Goal: Obtain resource: Obtain resource

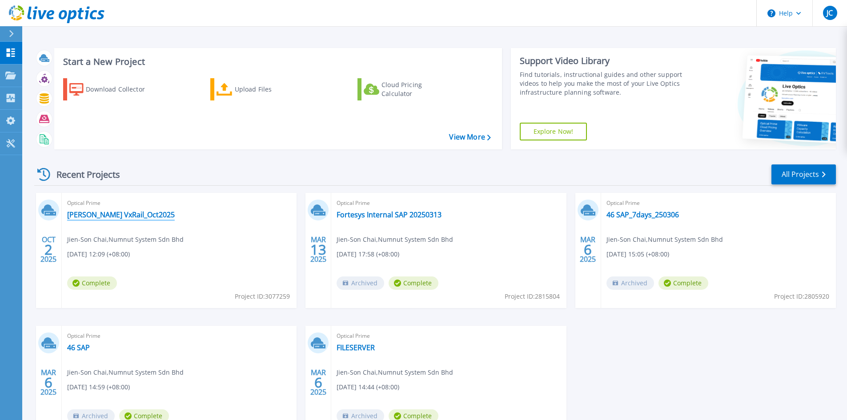
click at [103, 214] on link "[PERSON_NAME] VxRail_Oct2025" at bounding box center [121, 214] width 108 height 9
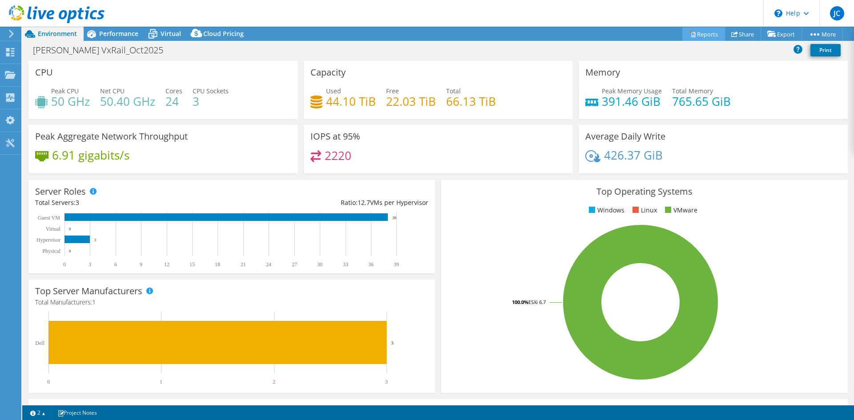
select select "USD"
click at [704, 36] on link "Reports" at bounding box center [703, 34] width 43 height 14
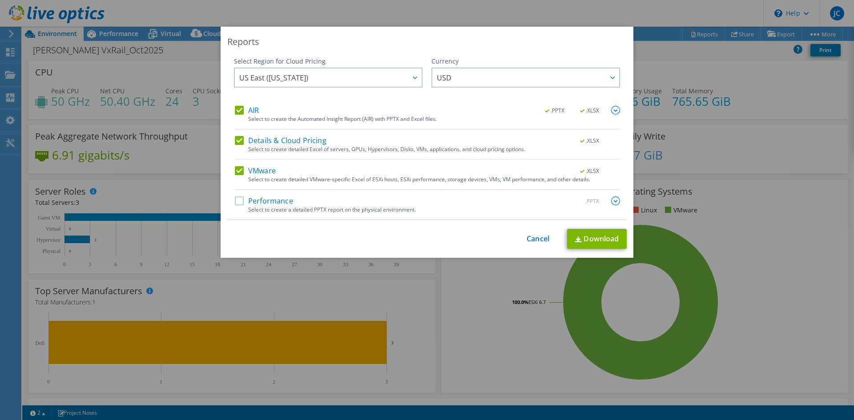
click at [236, 141] on label "Details & Cloud Pricing" at bounding box center [281, 140] width 92 height 9
click at [0, 0] on input "Details & Cloud Pricing" at bounding box center [0, 0] width 0 height 0
click at [236, 202] on label "Performance" at bounding box center [264, 201] width 58 height 9
click at [0, 0] on input "Performance" at bounding box center [0, 0] width 0 height 0
click at [376, 78] on span "US East ([US_STATE])" at bounding box center [330, 77] width 182 height 18
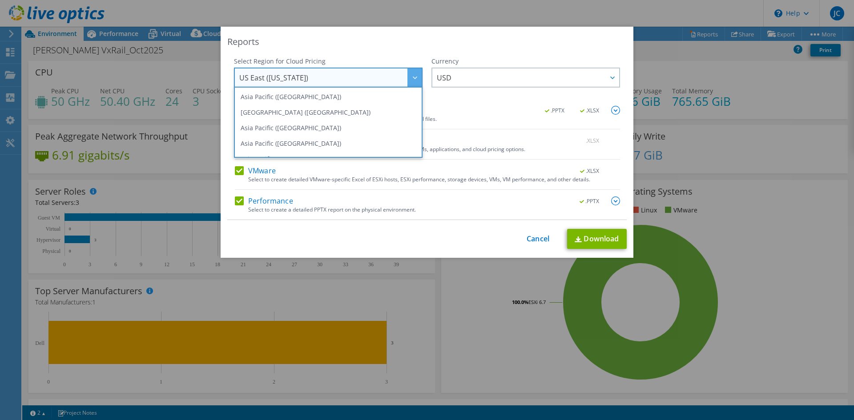
click at [376, 78] on span "US East ([US_STATE])" at bounding box center [330, 77] width 182 height 18
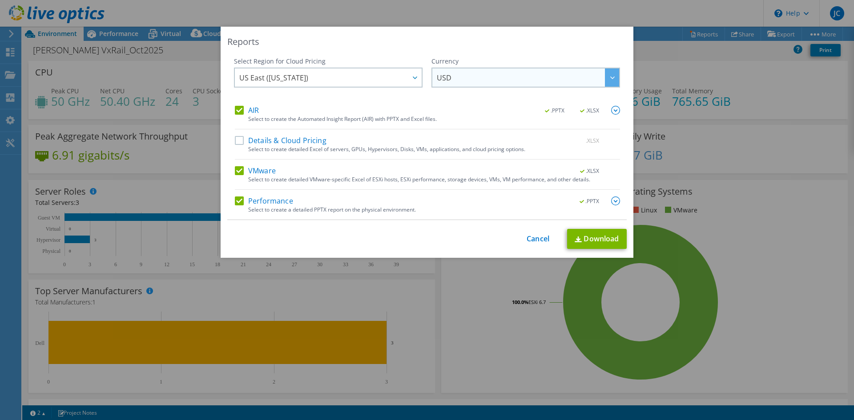
click at [542, 79] on span "USD" at bounding box center [528, 77] width 182 height 18
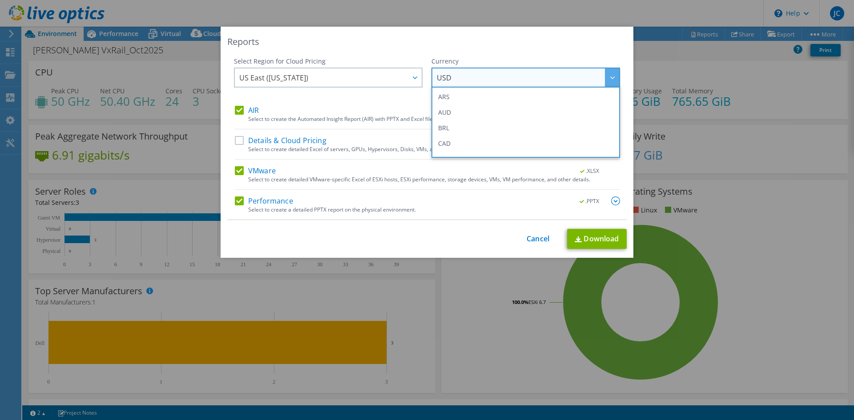
click at [542, 79] on span "USD" at bounding box center [528, 77] width 182 height 18
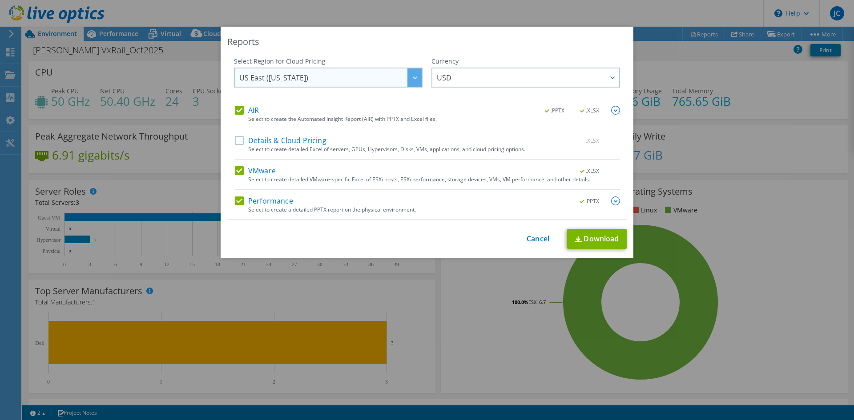
click at [346, 79] on span "US East ([US_STATE])" at bounding box center [330, 77] width 182 height 18
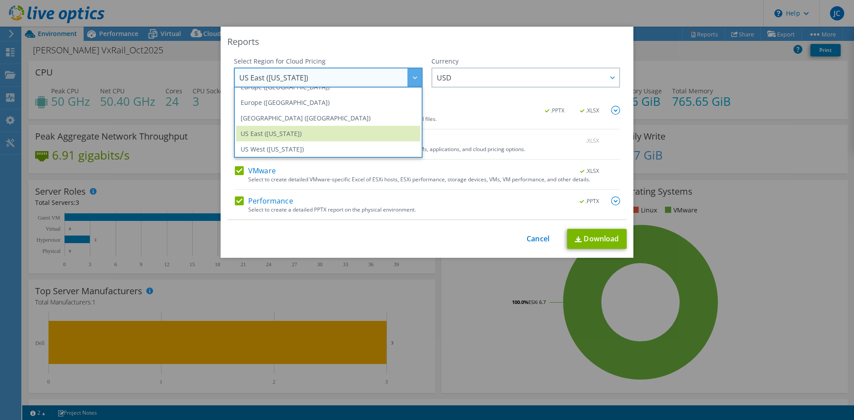
scroll to position [120, 0]
click at [562, 81] on span "USD" at bounding box center [528, 77] width 182 height 18
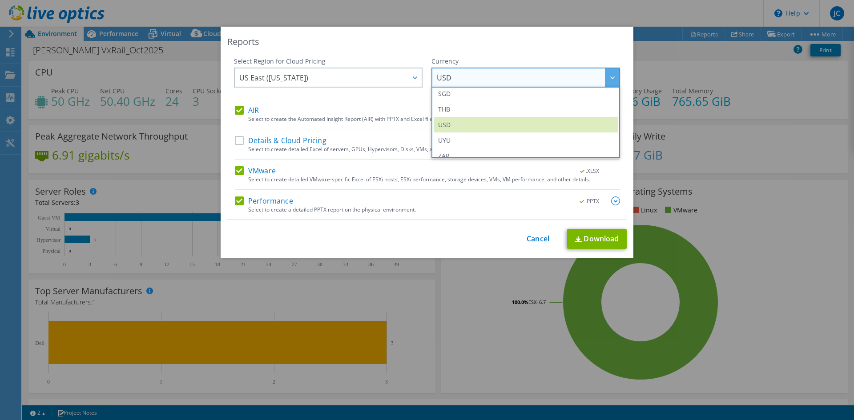
scroll to position [322, 0]
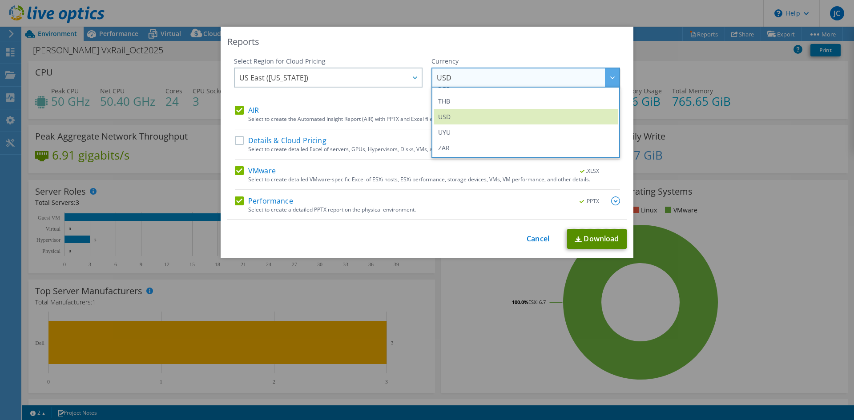
click at [595, 235] on link "Download" at bounding box center [597, 239] width 60 height 20
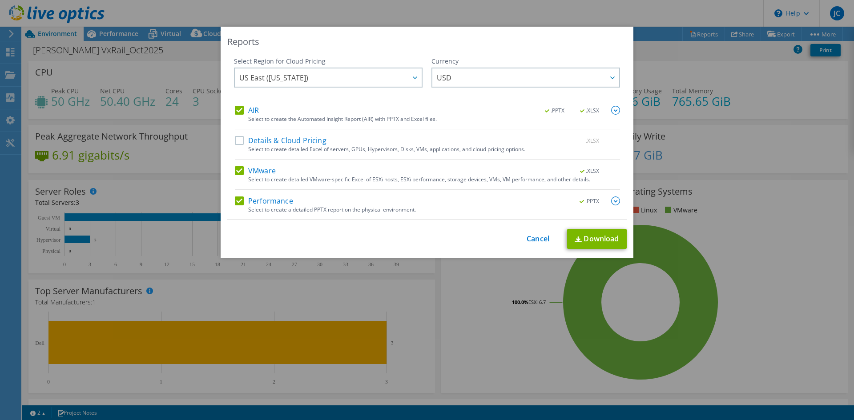
click at [539, 238] on link "Cancel" at bounding box center [538, 239] width 23 height 8
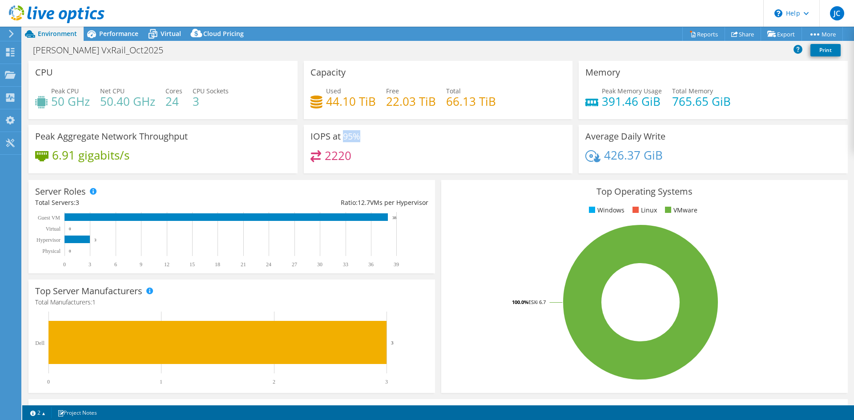
drag, startPoint x: 342, startPoint y: 136, endPoint x: 357, endPoint y: 138, distance: 14.8
click at [357, 138] on h3 "IOPS at 95%" at bounding box center [335, 137] width 50 height 10
click at [445, 142] on div "IOPS at 95% 2220" at bounding box center [438, 149] width 269 height 48
click at [121, 30] on span "Performance" at bounding box center [118, 33] width 39 height 8
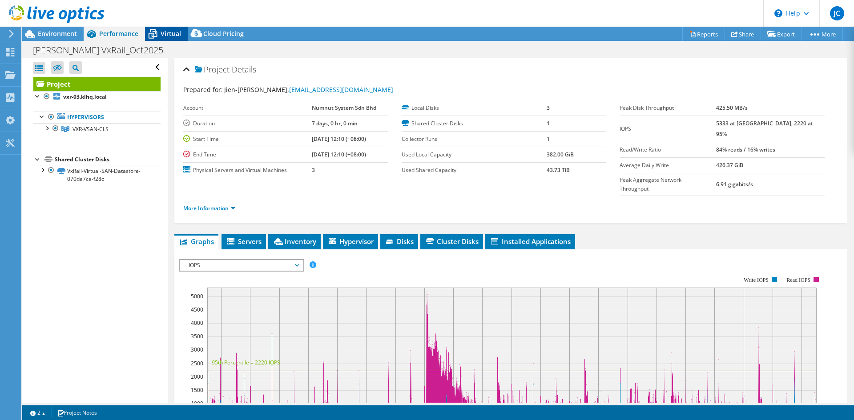
click at [162, 32] on span "Virtual" at bounding box center [171, 33] width 20 height 8
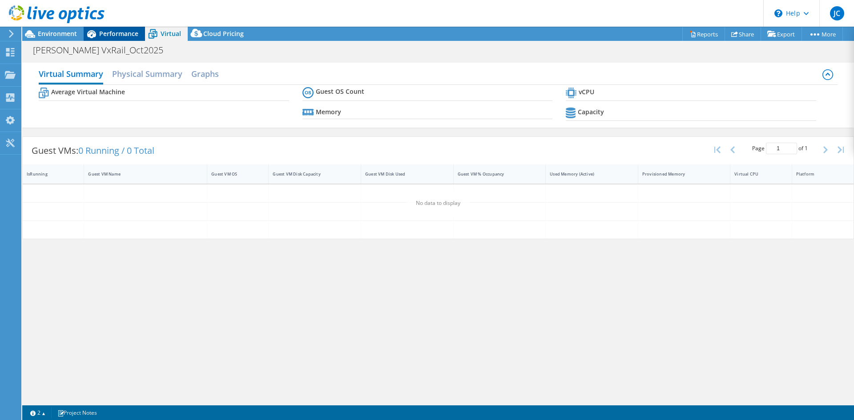
click at [135, 31] on span "Performance" at bounding box center [118, 33] width 39 height 8
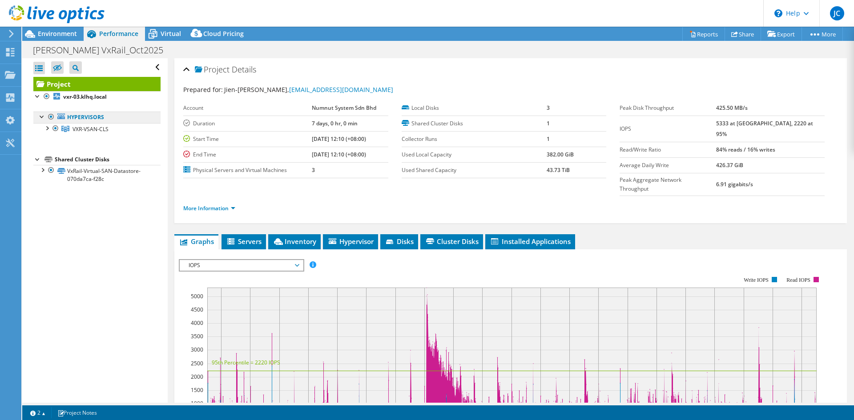
click at [68, 117] on link "Hypervisors" at bounding box center [96, 118] width 127 height 12
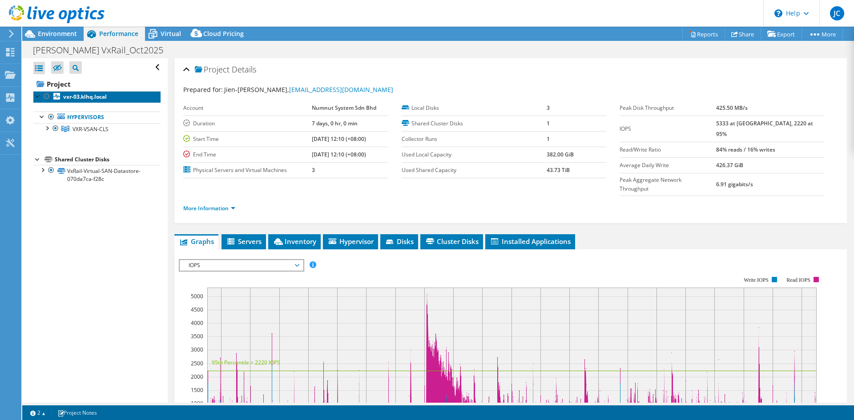
click at [77, 93] on link "vxr-03.klhq.local" at bounding box center [96, 97] width 127 height 12
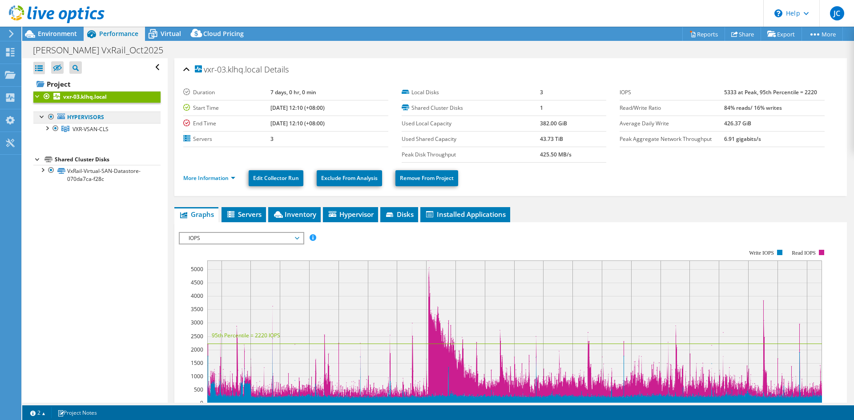
click at [96, 120] on link "Hypervisors" at bounding box center [96, 118] width 127 height 12
click at [48, 127] on div at bounding box center [46, 127] width 9 height 9
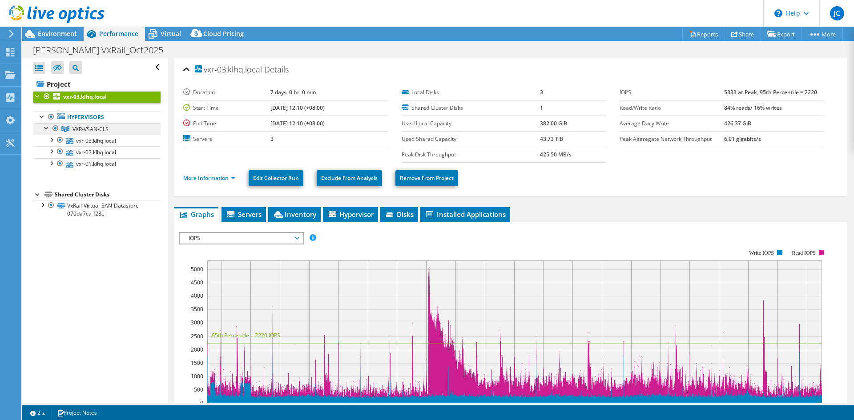
click at [102, 126] on span "VXR-VSAN-CLS" at bounding box center [90, 129] width 36 height 8
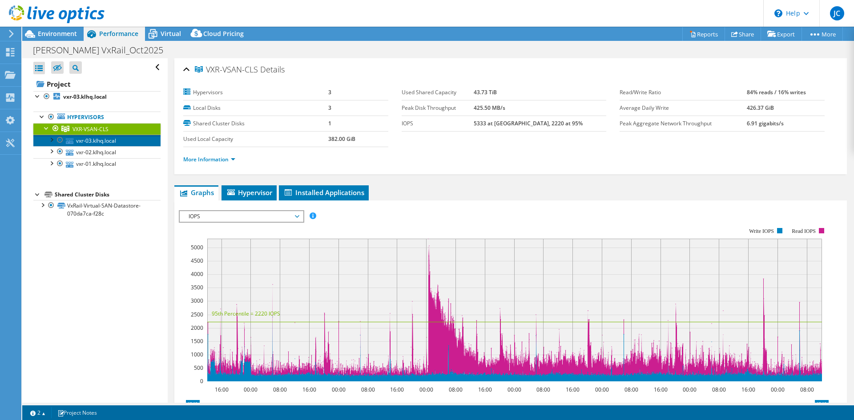
click at [105, 142] on link "vxr-03.klhq.local" at bounding box center [96, 141] width 127 height 12
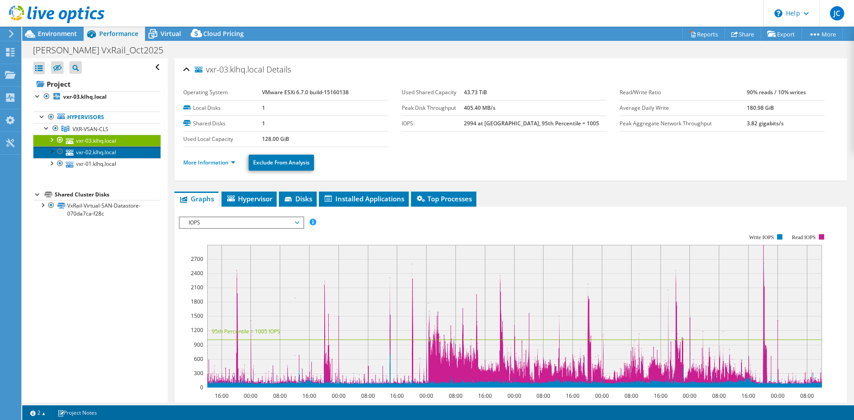
click at [107, 153] on link "vxr-02.klhq.local" at bounding box center [96, 152] width 127 height 12
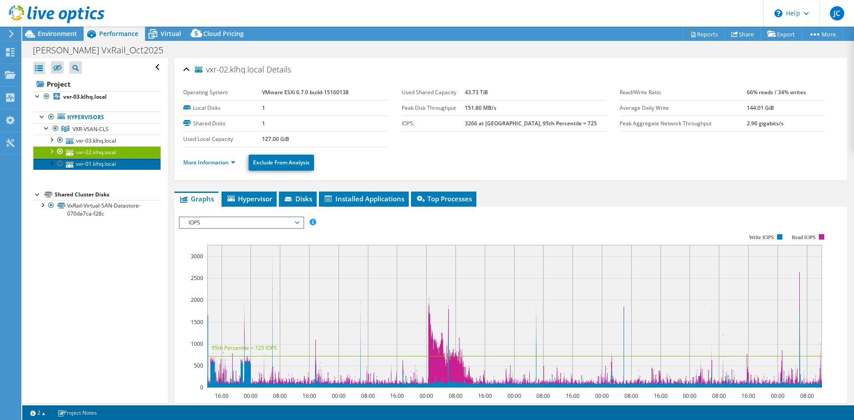
click at [108, 165] on link "vxr-01.klhq.local" at bounding box center [96, 164] width 127 height 12
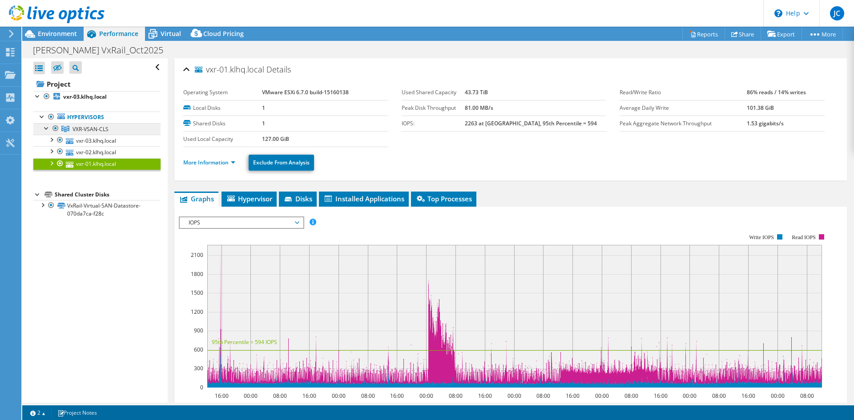
click at [92, 133] on link "VXR-VSAN-CLS" at bounding box center [96, 129] width 127 height 12
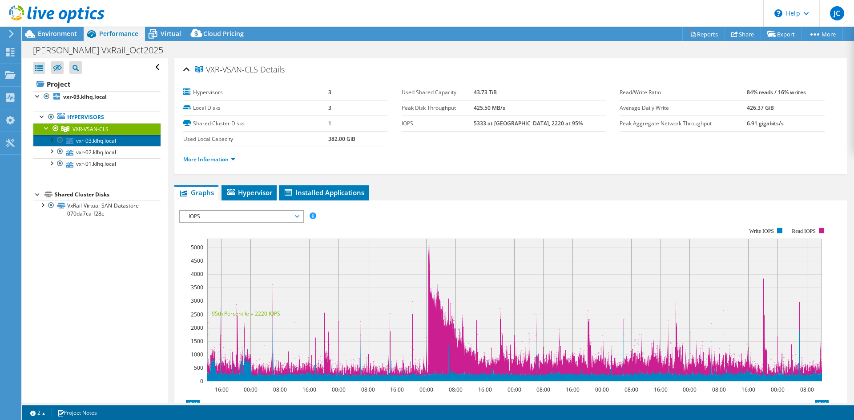
click at [96, 142] on link "vxr-03.klhq.local" at bounding box center [96, 141] width 127 height 12
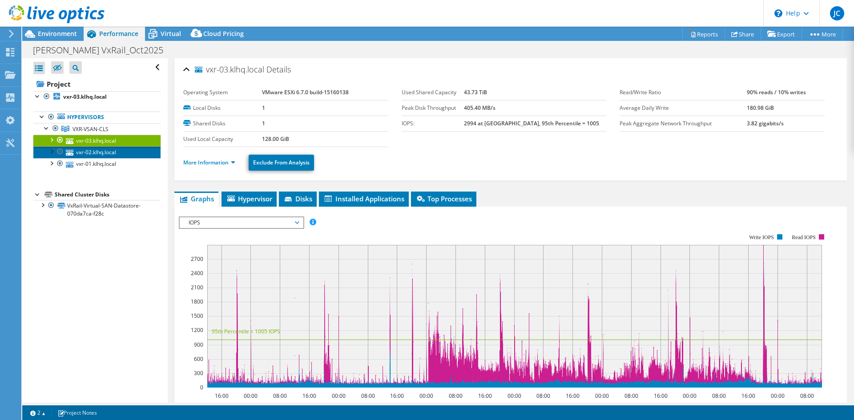
click at [95, 153] on link "vxr-02.klhq.local" at bounding box center [96, 152] width 127 height 12
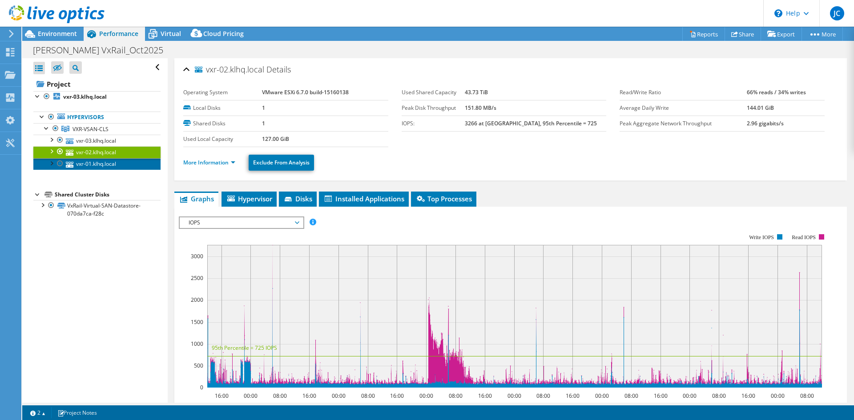
click at [113, 163] on link "vxr-01.klhq.local" at bounding box center [96, 164] width 127 height 12
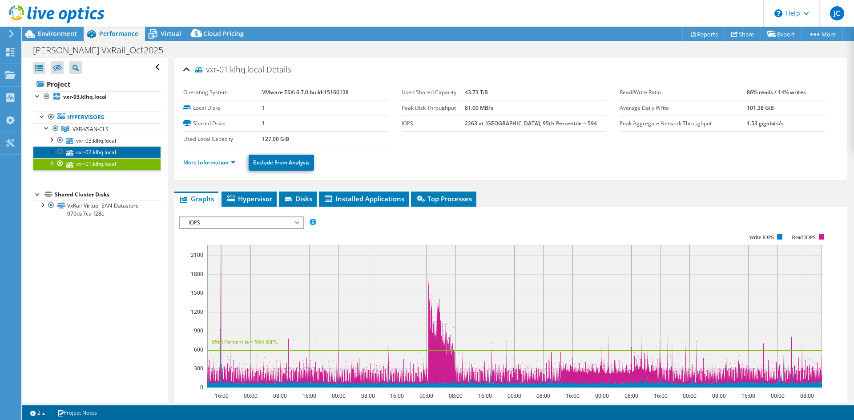
click at [113, 152] on link "vxr-02.klhq.local" at bounding box center [96, 152] width 127 height 12
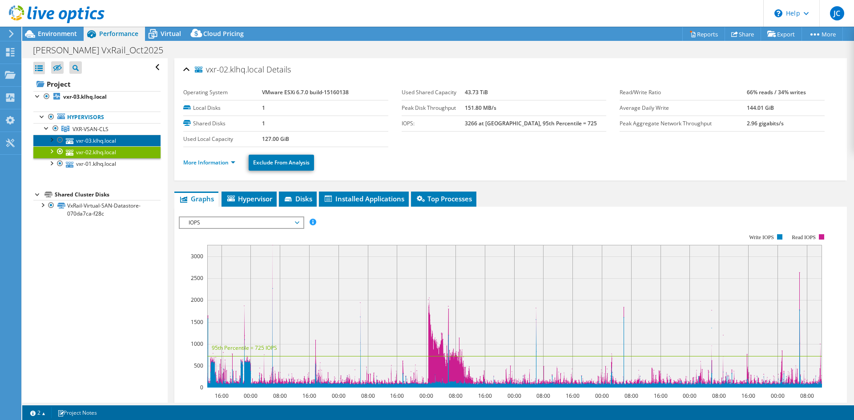
click at [117, 144] on link "vxr-03.klhq.local" at bounding box center [96, 141] width 127 height 12
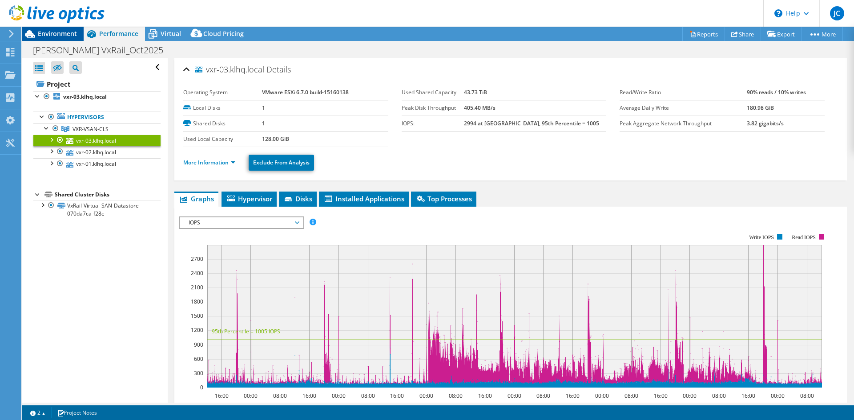
click at [61, 36] on span "Environment" at bounding box center [57, 33] width 39 height 8
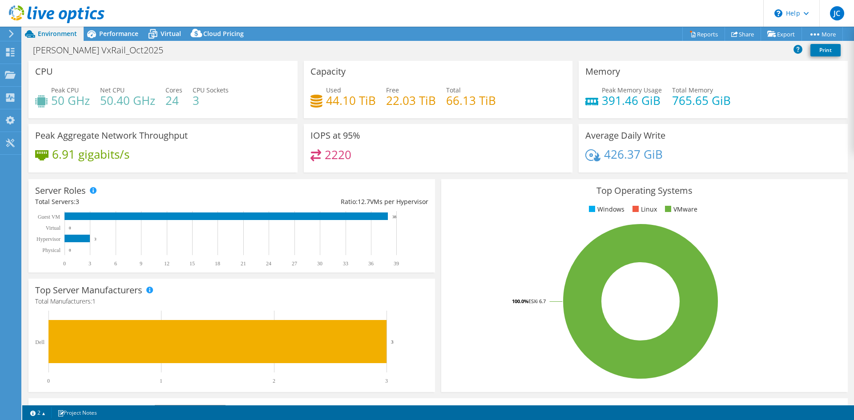
scroll to position [0, 0]
